Goal: Information Seeking & Learning: Check status

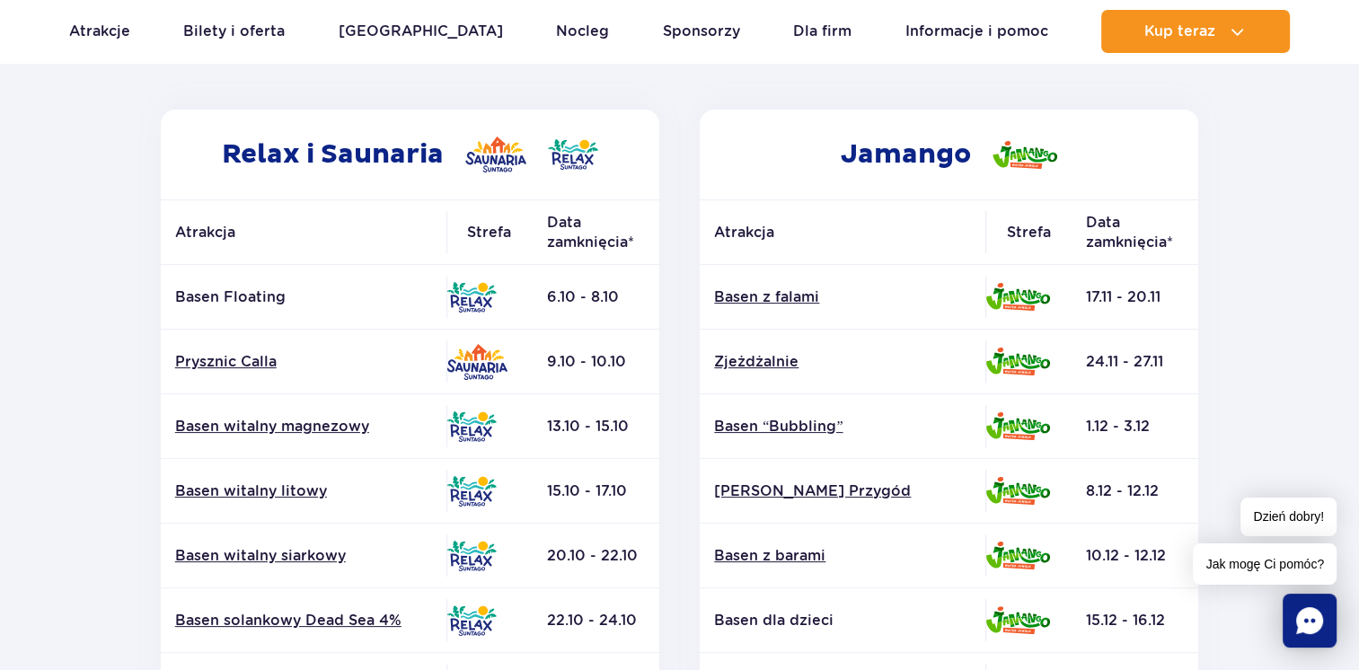
click at [186, 293] on p "Basen Floating" at bounding box center [303, 297] width 257 height 20
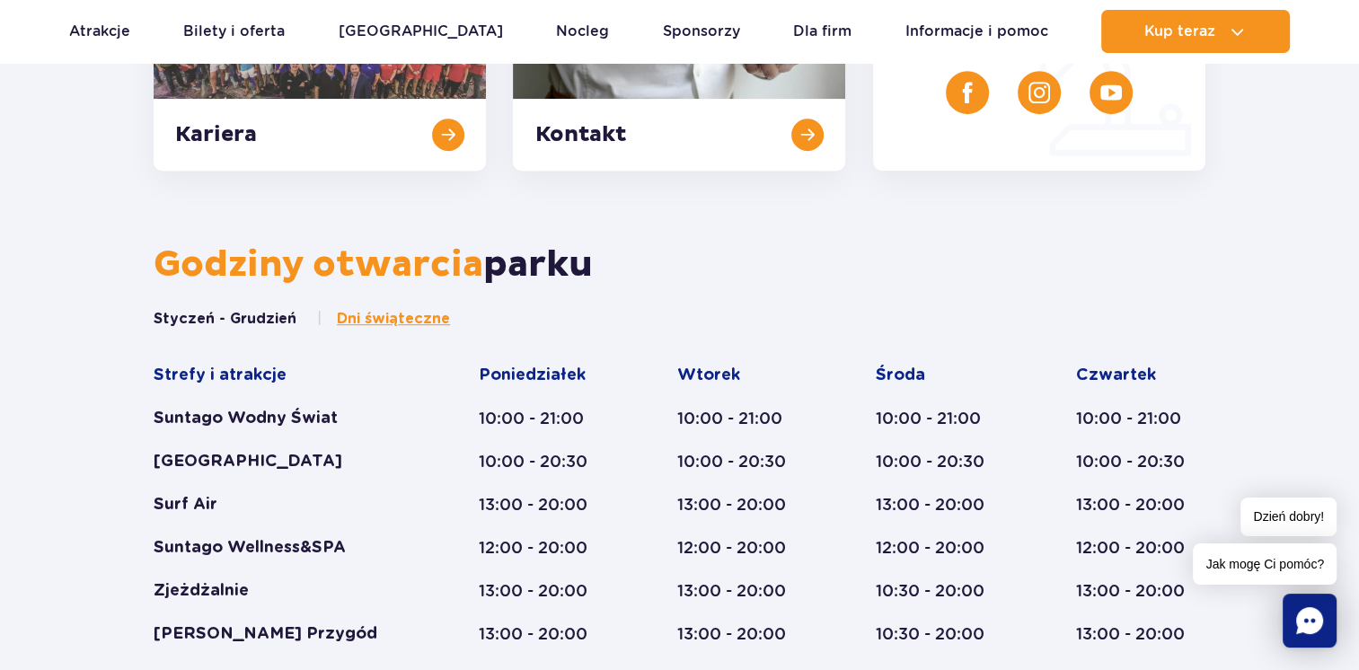
scroll to position [808, 0]
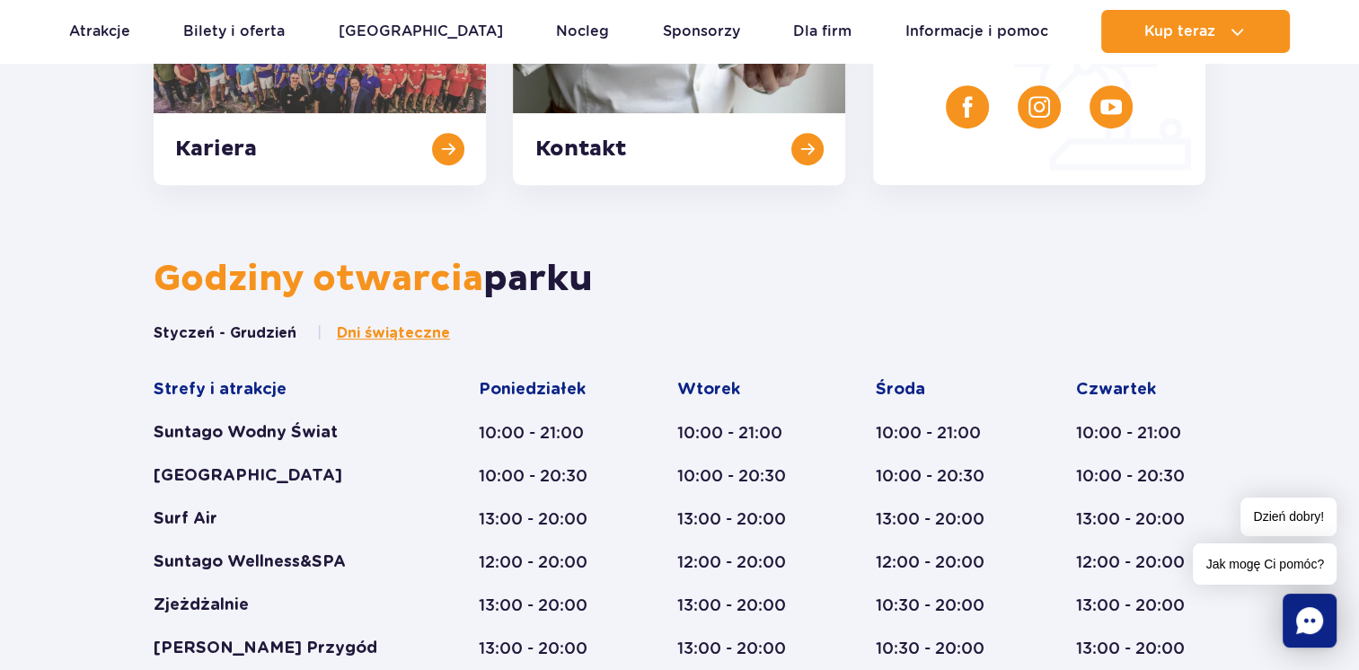
click at [234, 332] on button "Styczeń - Grudzień" at bounding box center [225, 333] width 143 height 20
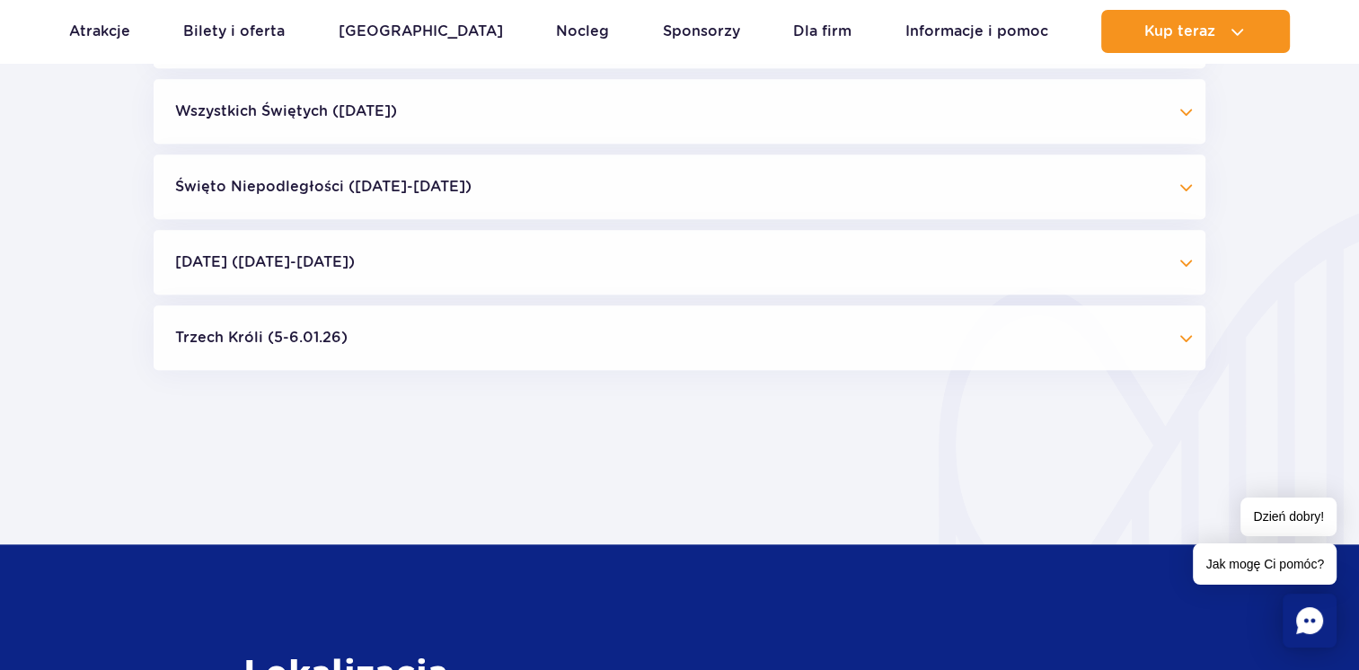
scroll to position [1886, 0]
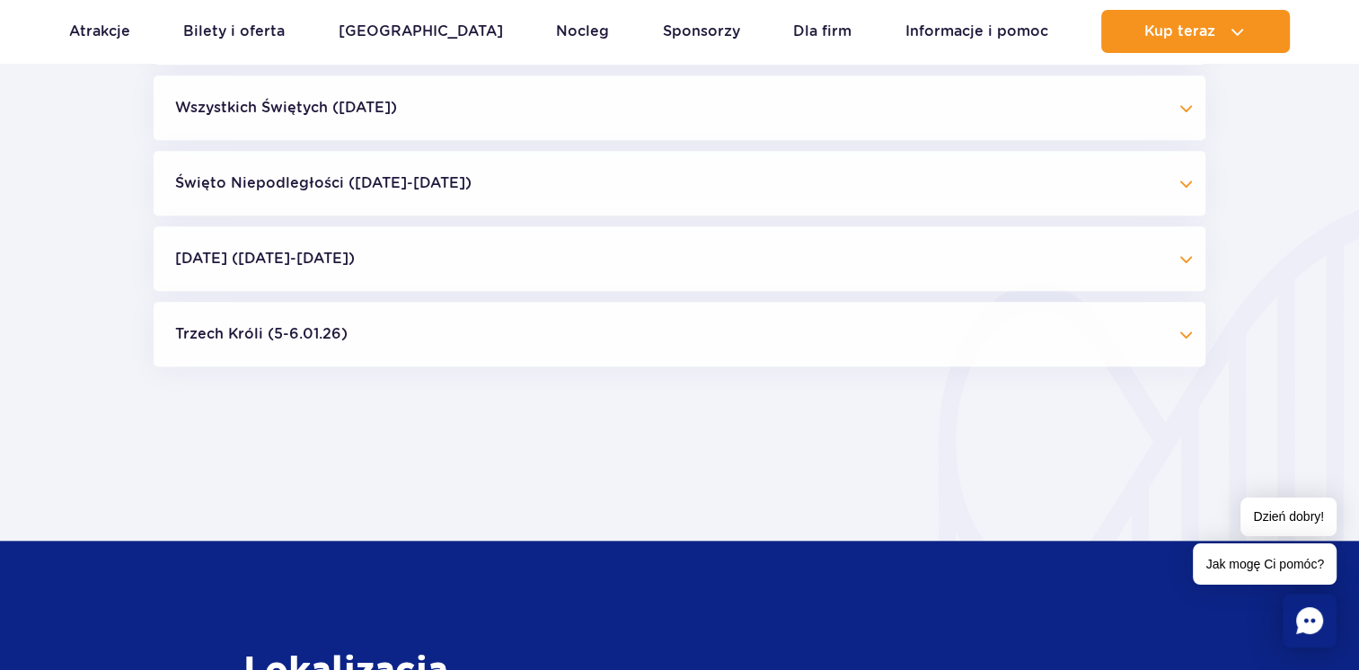
click at [596, 255] on button "Boże Narodzenie (23.12-01.01.26)" at bounding box center [680, 258] width 1052 height 65
